Goal: Information Seeking & Learning: Learn about a topic

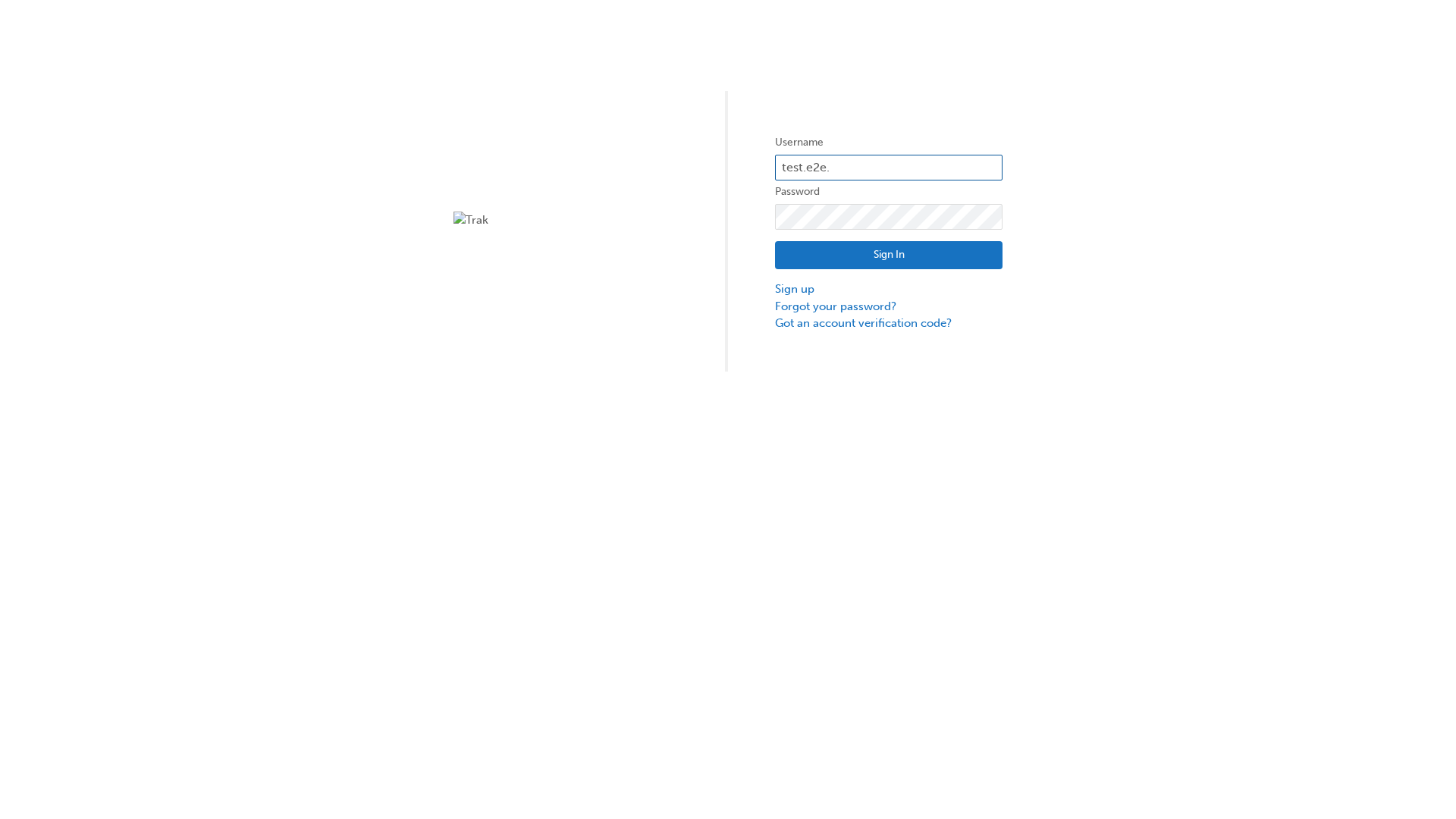
type input "test.e2e.user14"
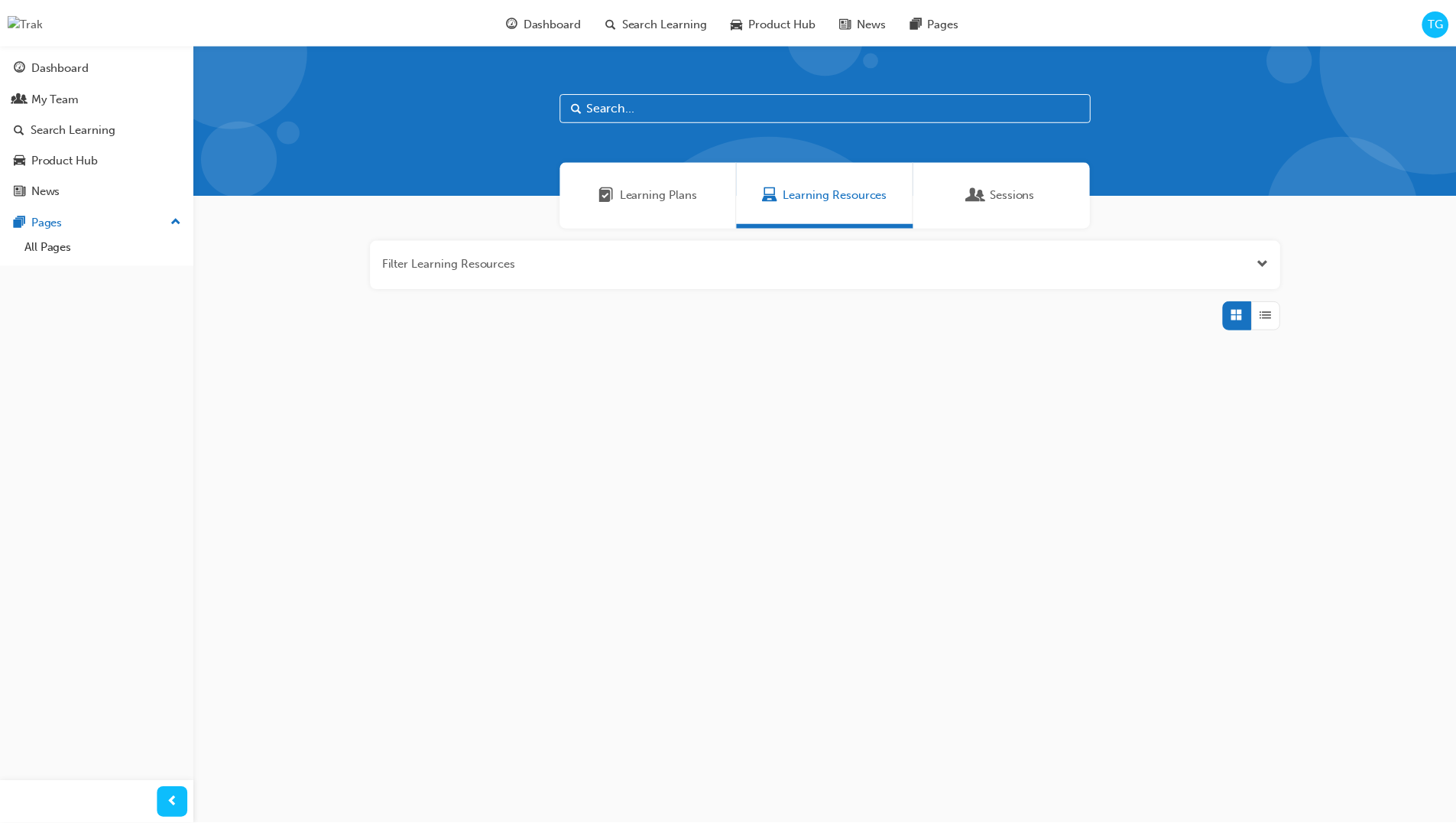
scroll to position [185, 0]
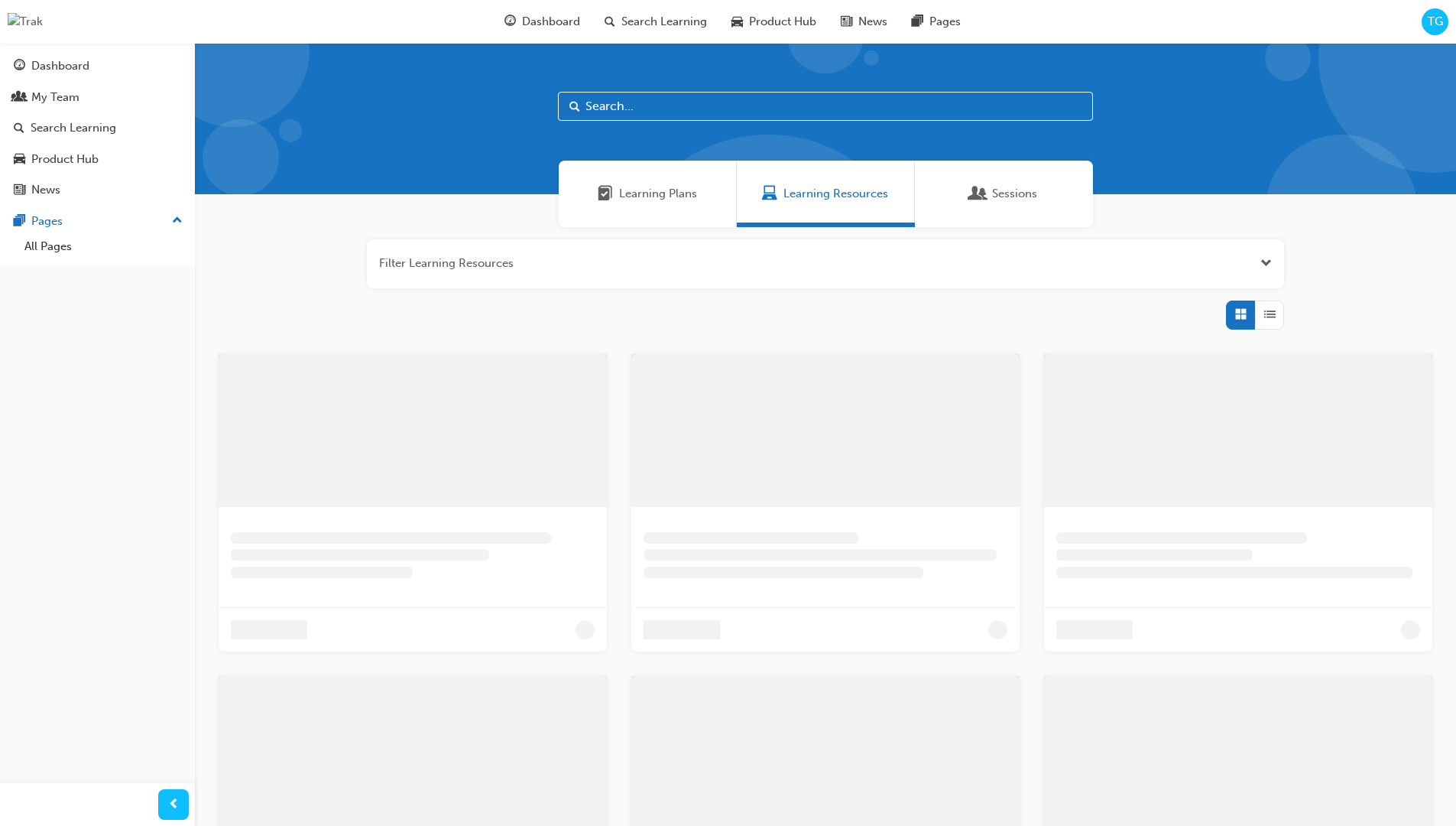
scroll to position [49, 0]
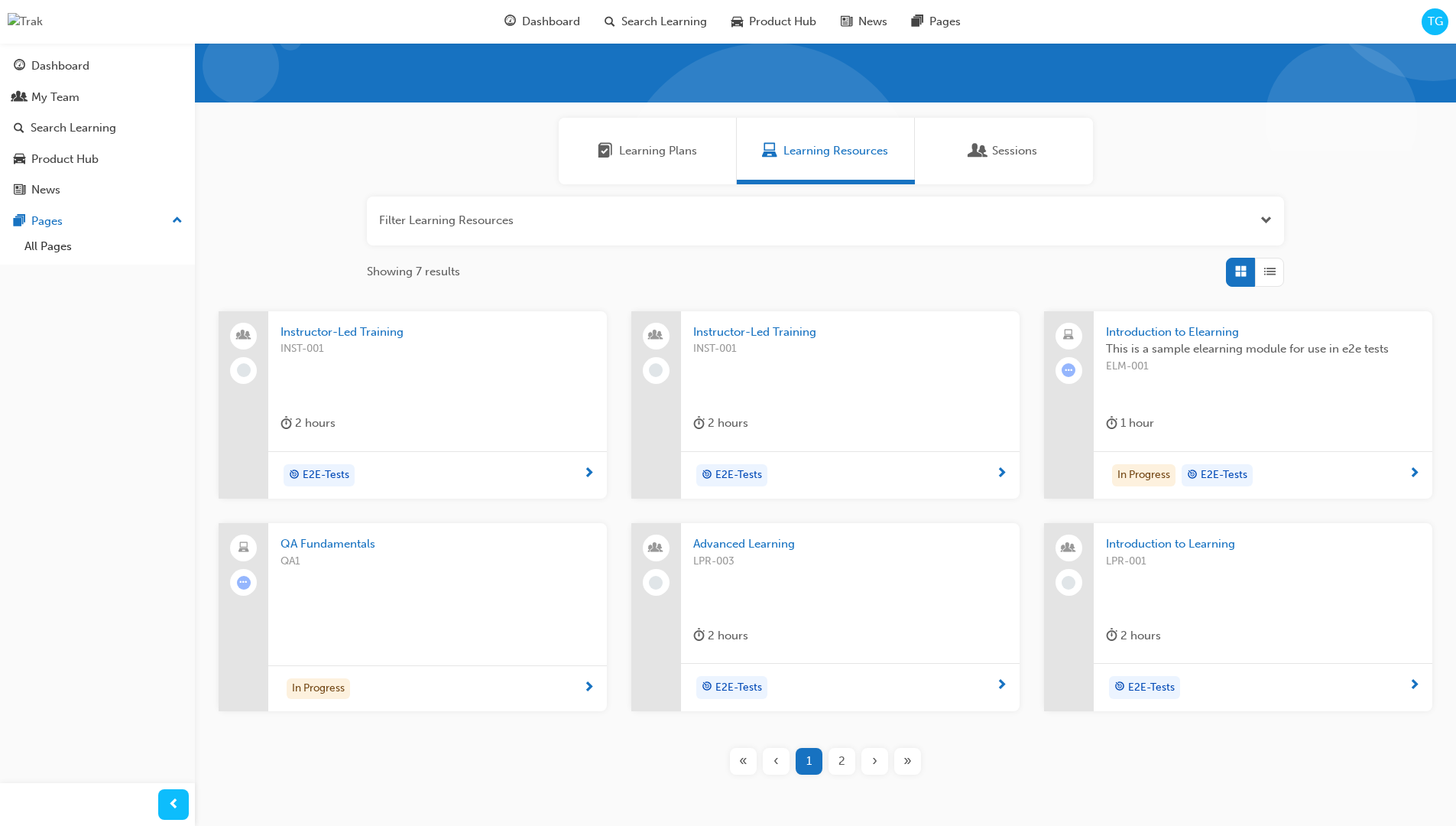
type input "Instructor-Led Training"
